Goal: Task Accomplishment & Management: Use online tool/utility

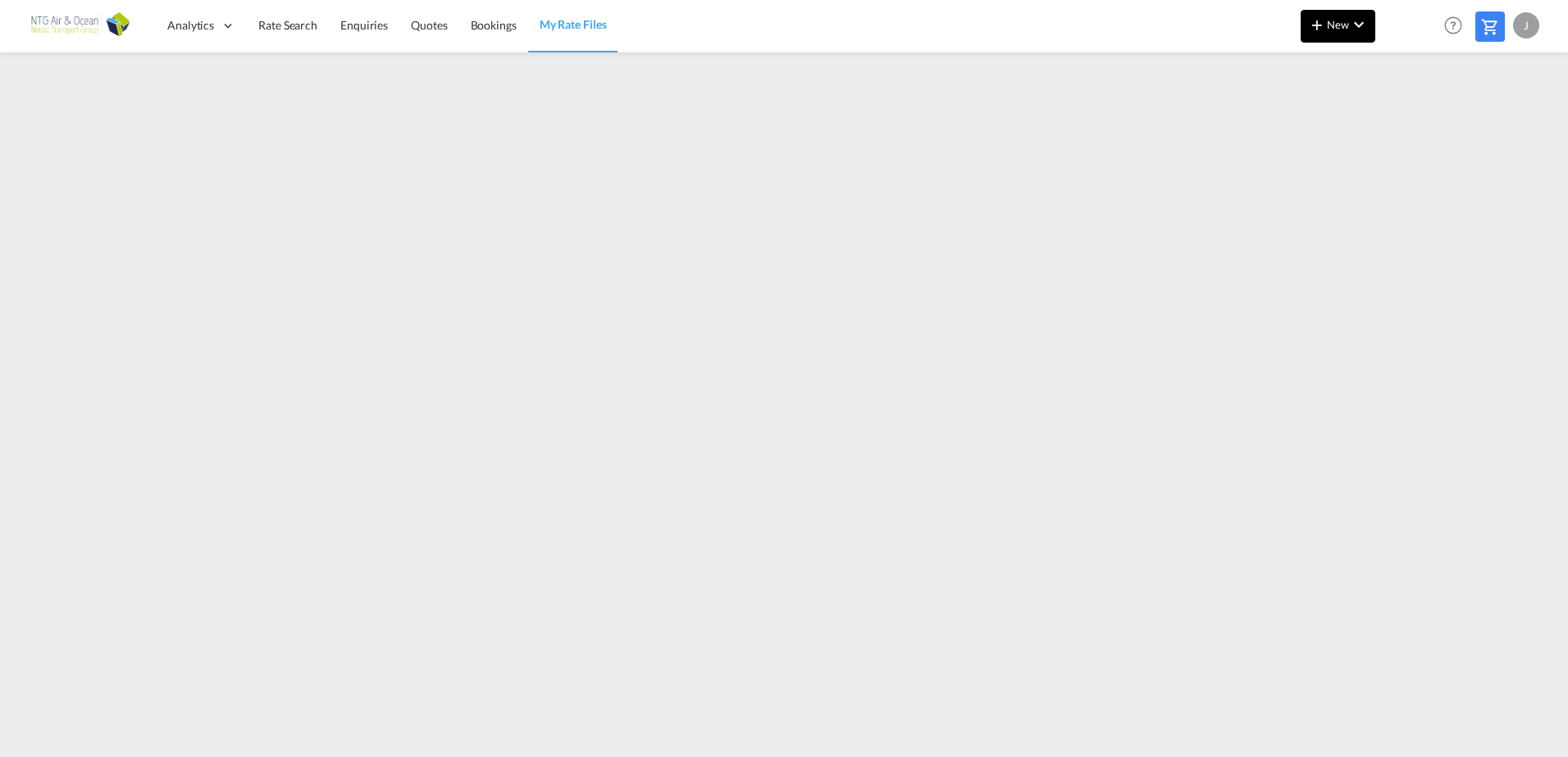
click at [1343, 21] on span "New" at bounding box center [1338, 24] width 62 height 13
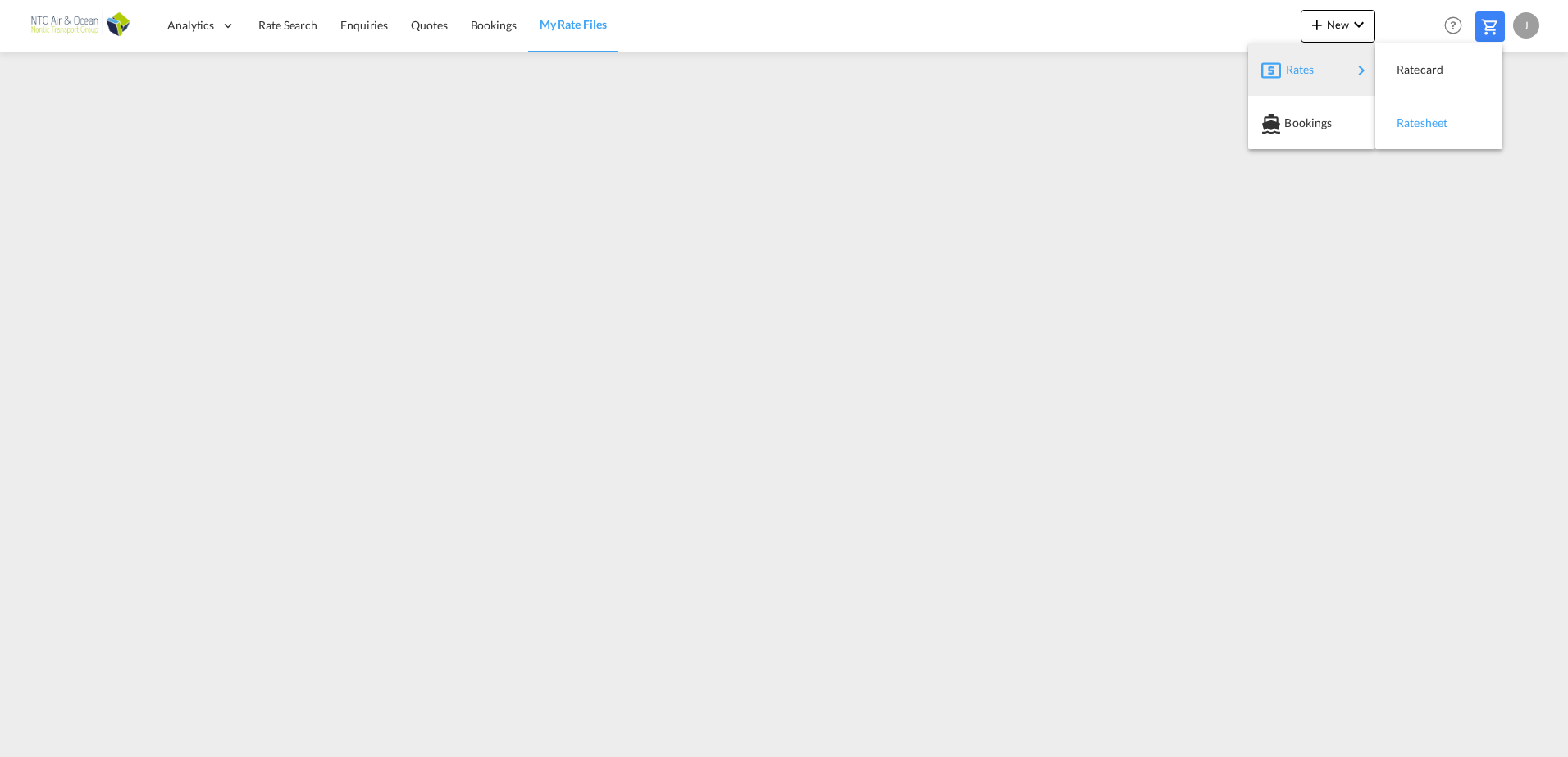
click at [1411, 127] on span "Ratesheet" at bounding box center [1405, 123] width 18 height 33
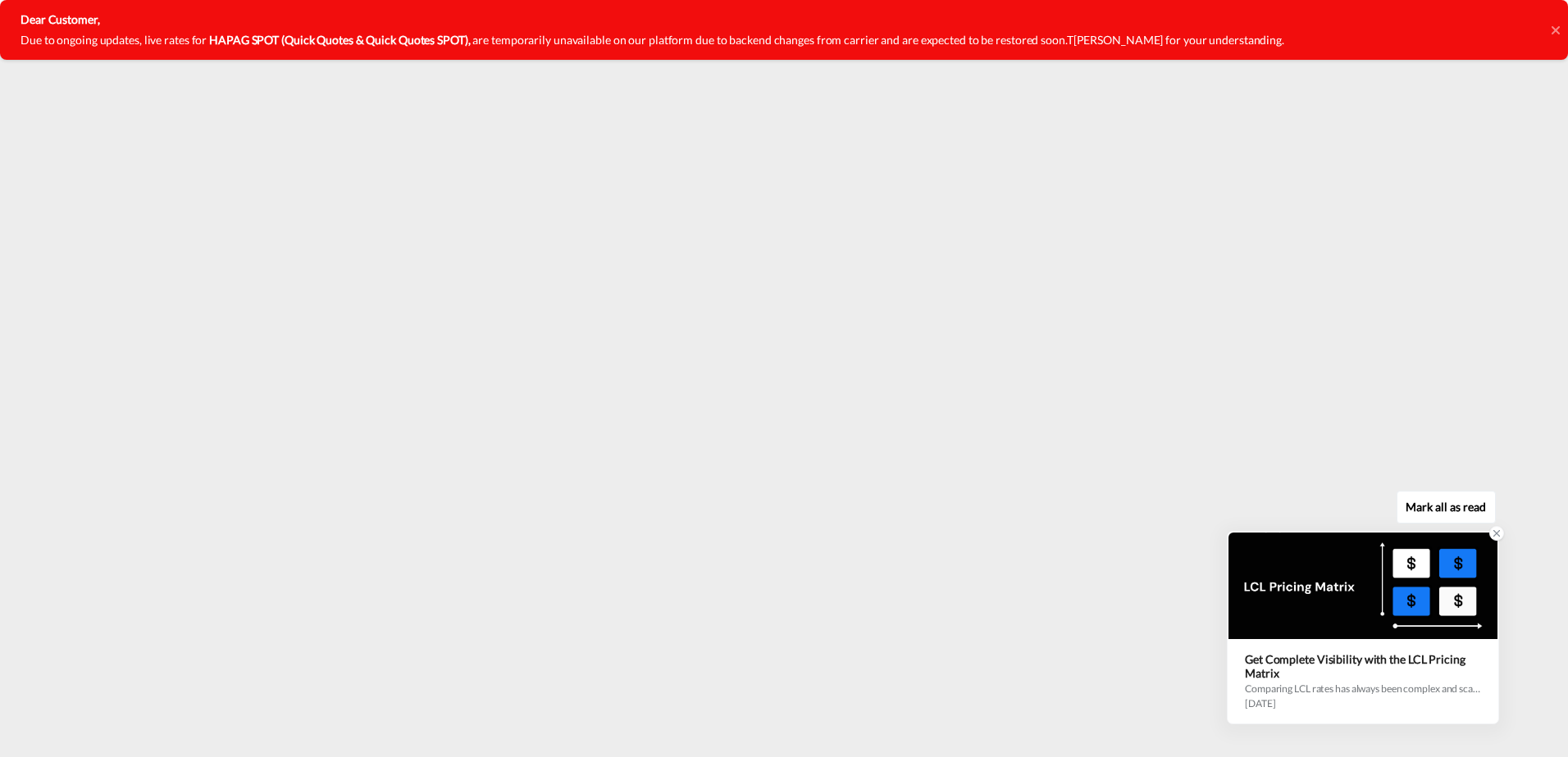
click at [1493, 538] on icon at bounding box center [1496, 533] width 11 height 11
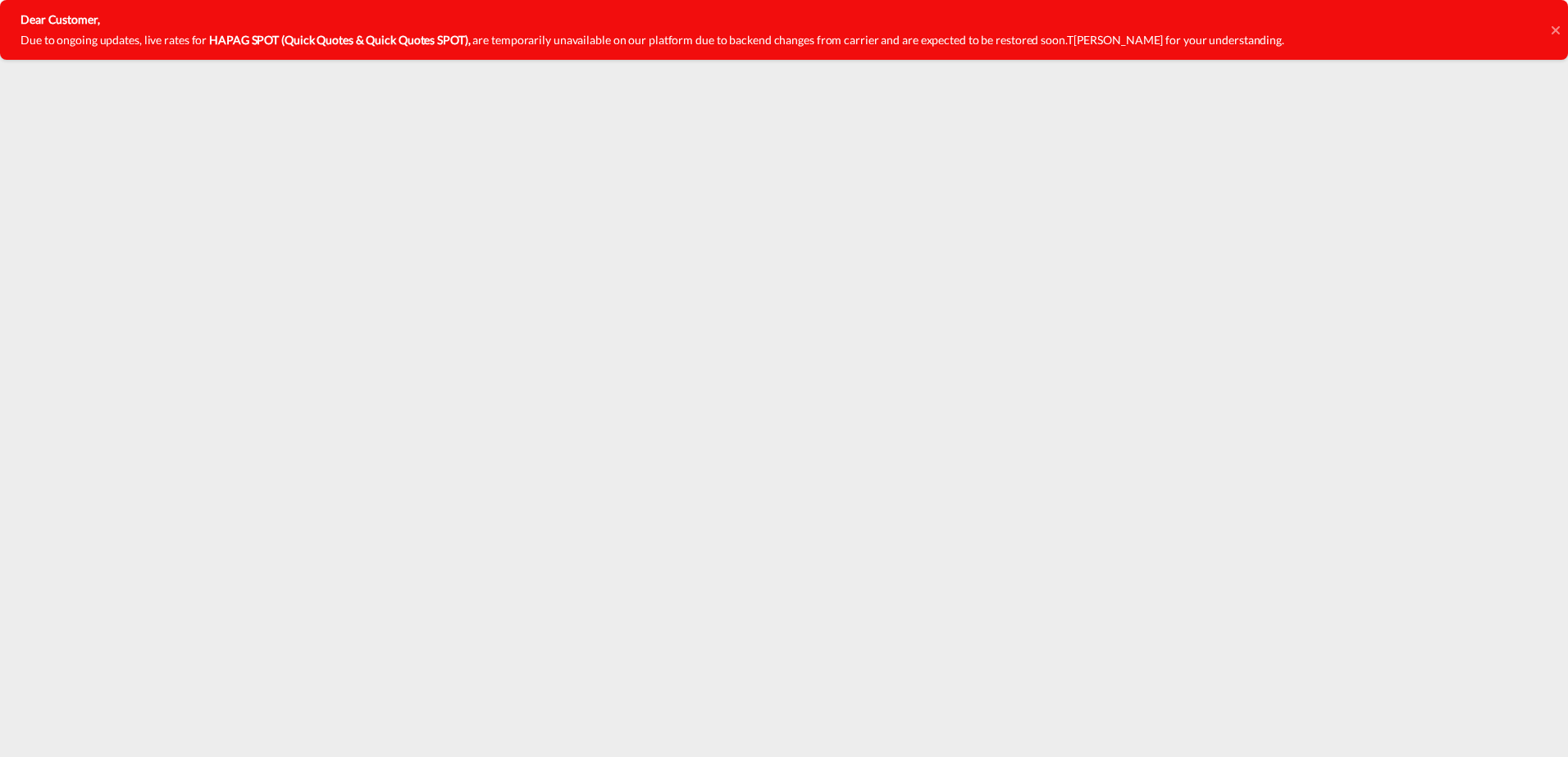
click at [1556, 29] on icon at bounding box center [1554, 30] width 9 height 9
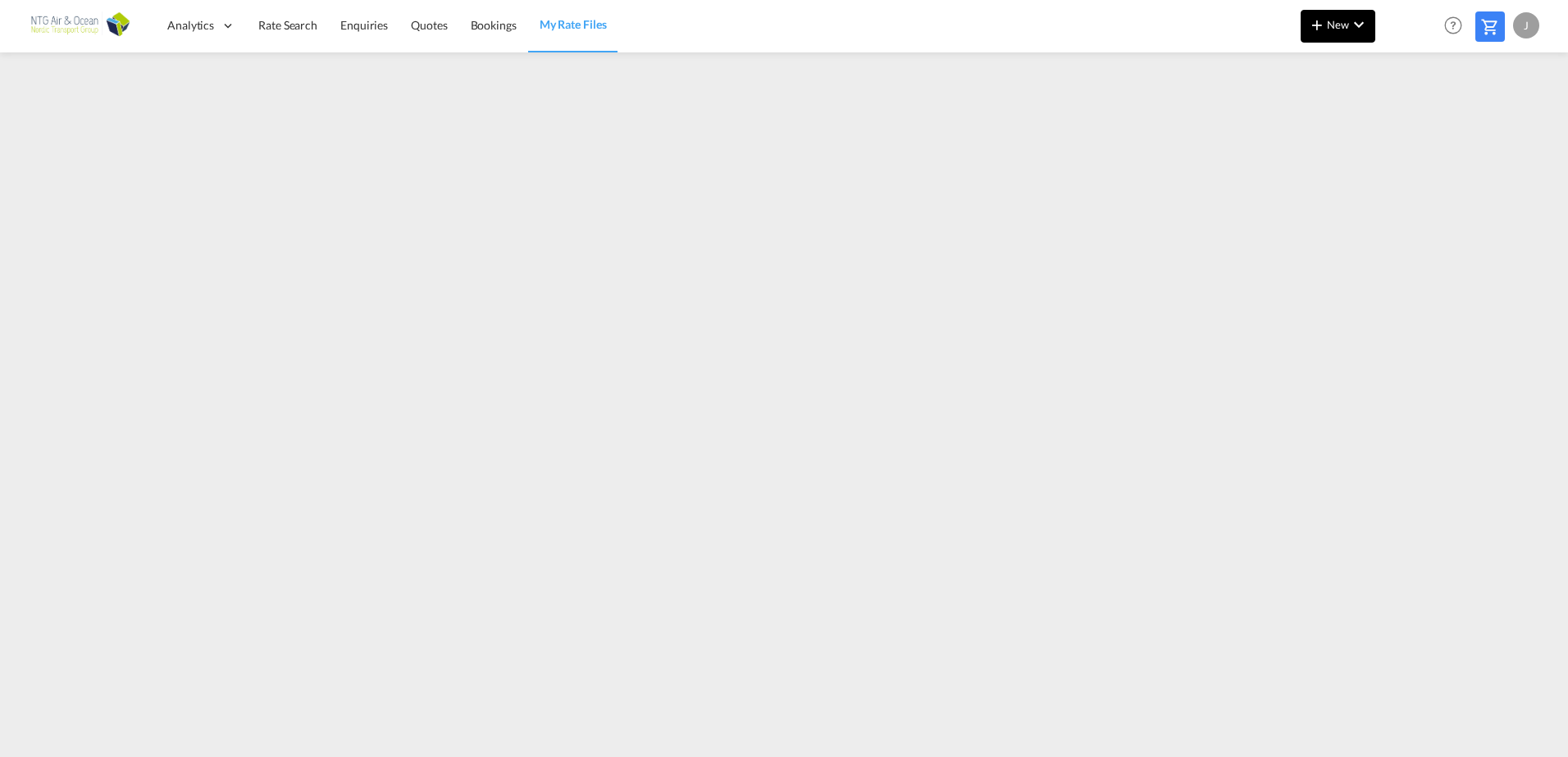
click at [1352, 22] on md-icon "icon-chevron-down" at bounding box center [1358, 24] width 20 height 20
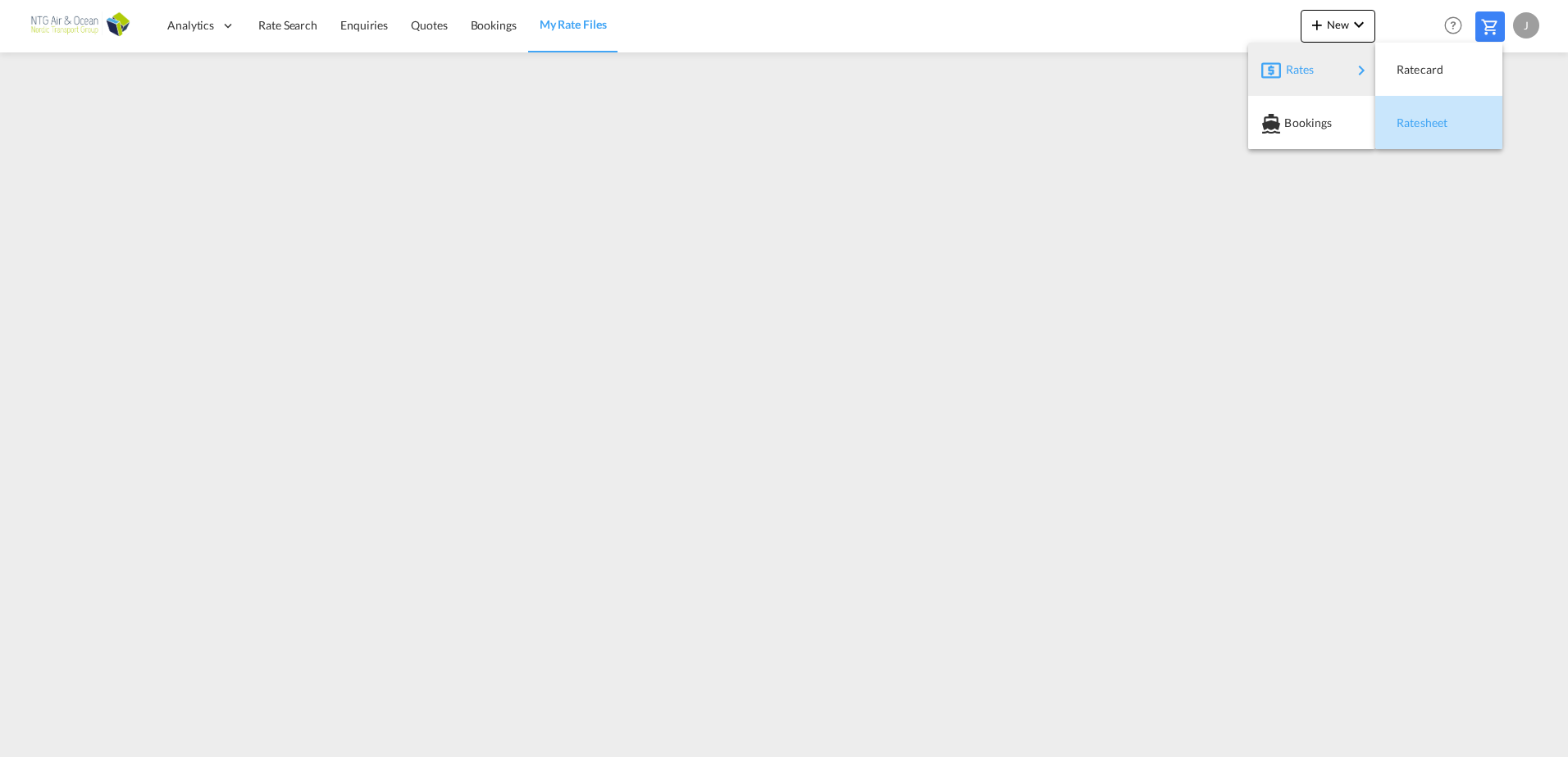
click at [1428, 114] on div "Ratesheet" at bounding box center [1426, 123] width 61 height 41
